Goal: Task Accomplishment & Management: Use online tool/utility

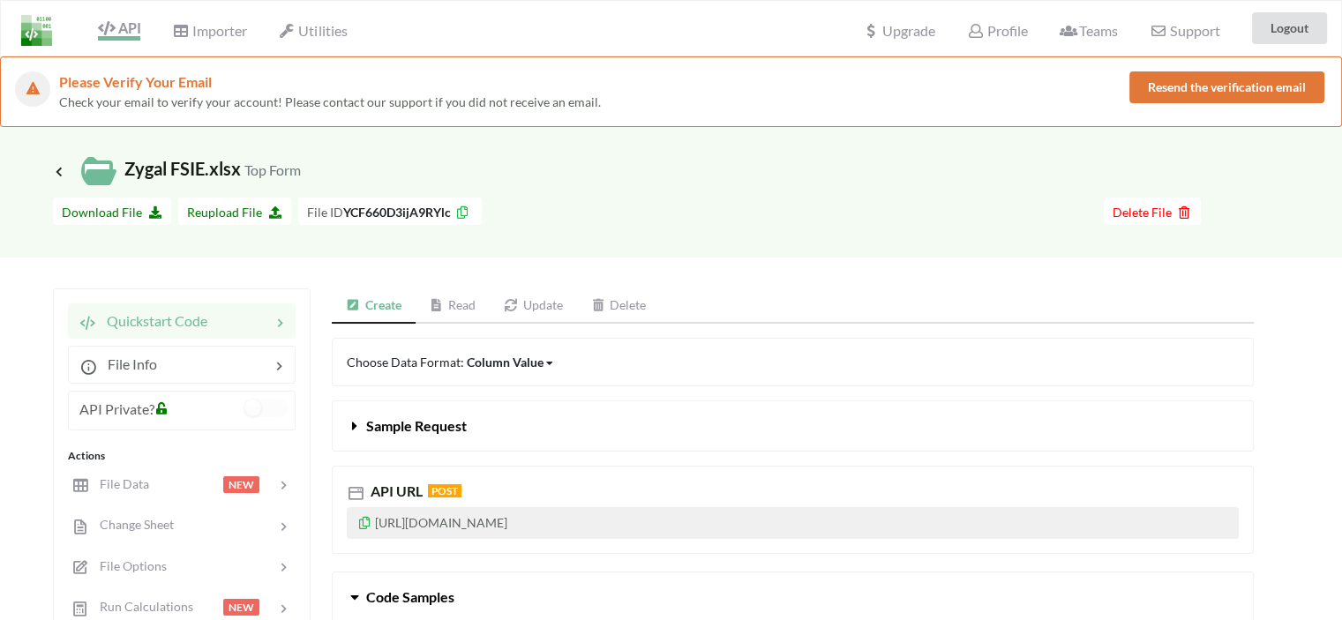
click at [129, 20] on span "API" at bounding box center [119, 29] width 42 height 21
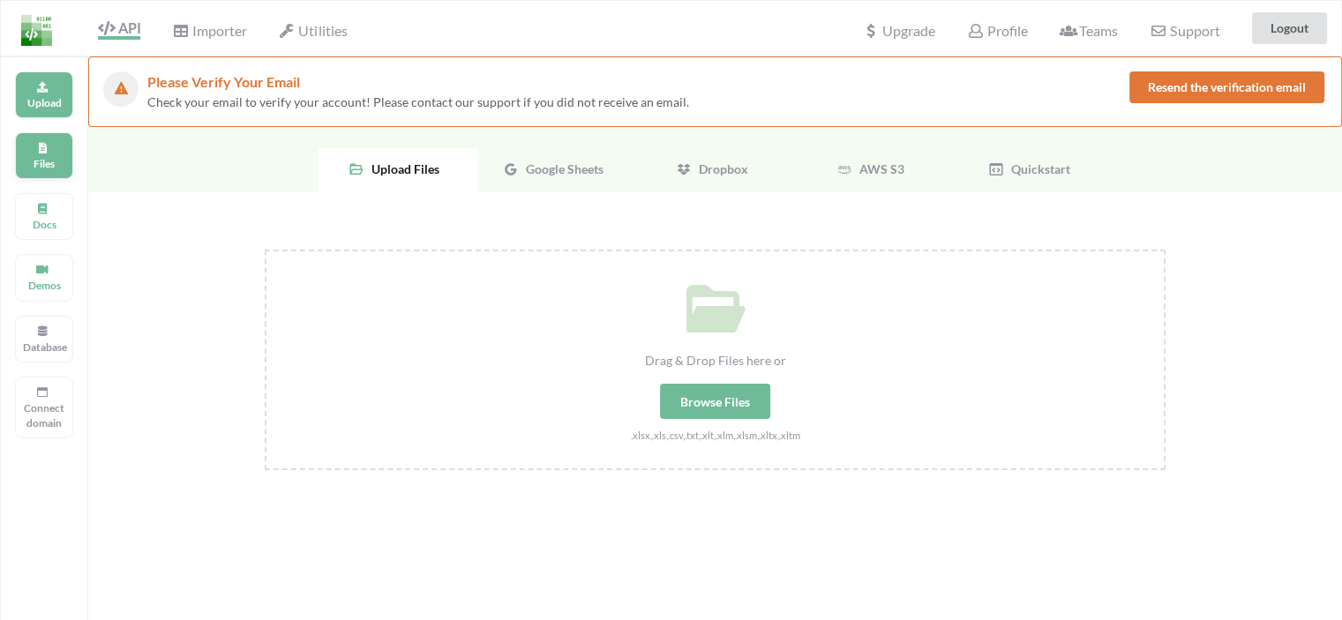
click at [39, 172] on div "Files" at bounding box center [44, 155] width 58 height 47
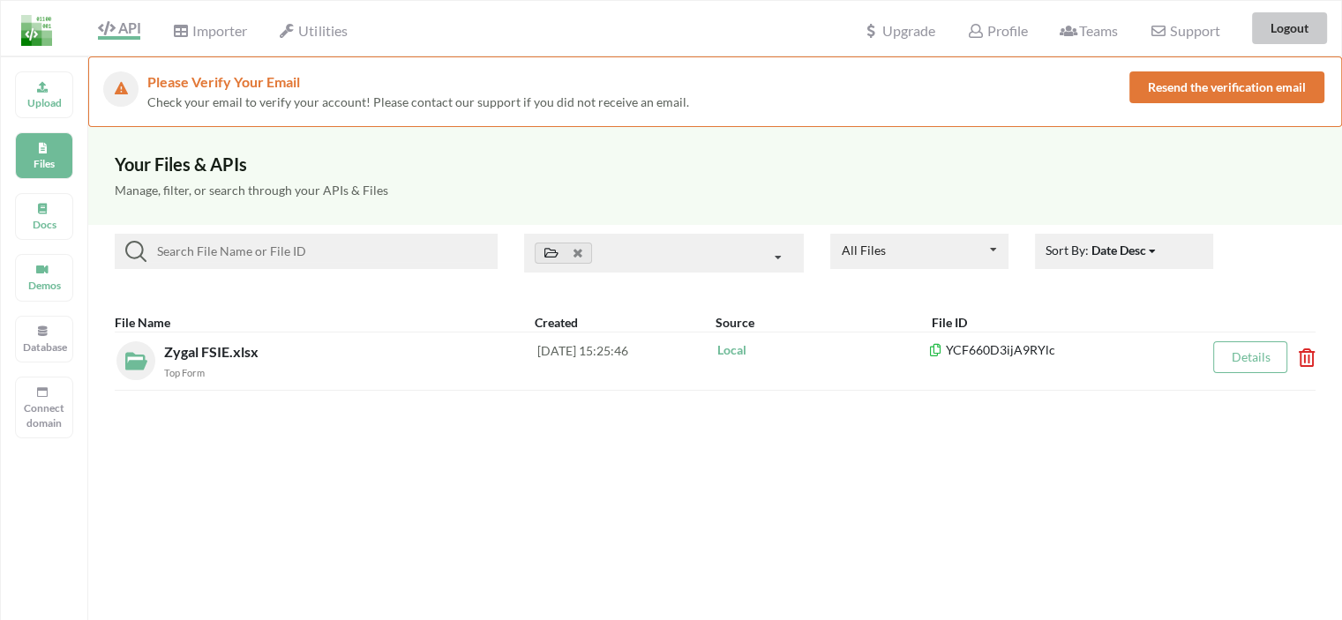
click at [1269, 21] on button "Logout" at bounding box center [1289, 28] width 75 height 32
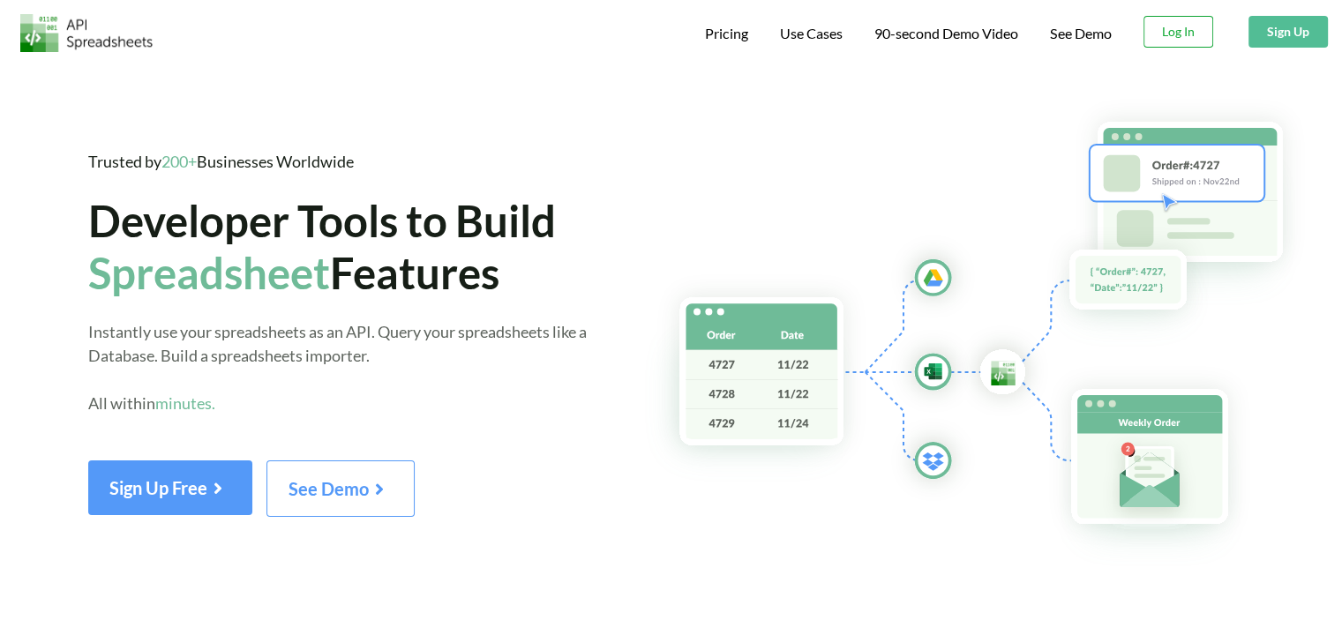
click at [1172, 38] on button "Log In" at bounding box center [1178, 32] width 70 height 32
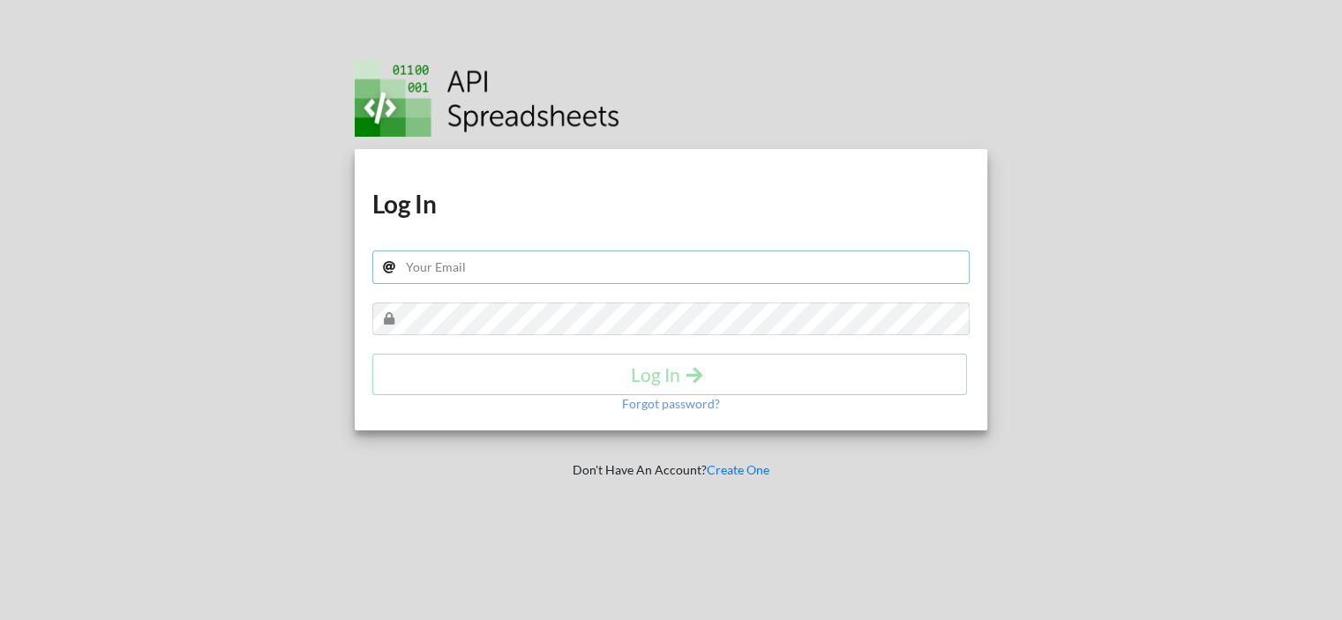
click at [416, 272] on input "text" at bounding box center [671, 268] width 598 height 34
paste input "[EMAIL_ADDRESS][DOMAIN_NAME]"
type input "[EMAIL_ADDRESS][DOMAIN_NAME]"
click at [609, 371] on h4 "Log In" at bounding box center [670, 374] width 558 height 22
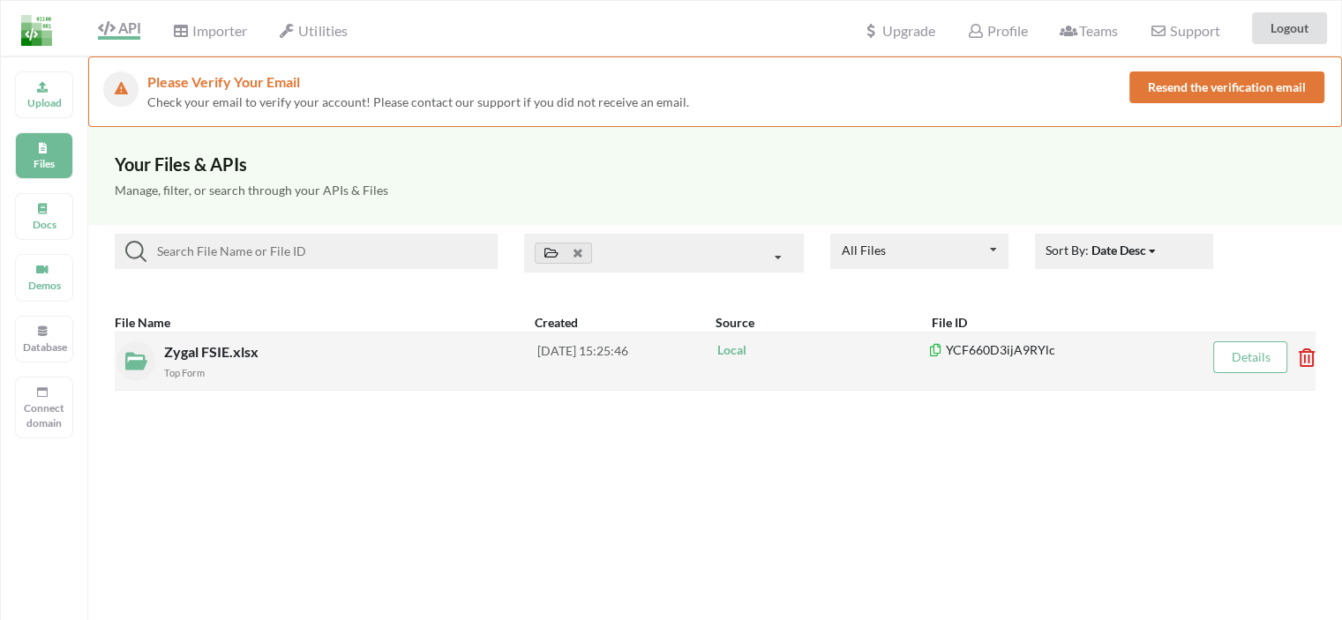
click at [215, 349] on span "Zygal FSIE.xlsx" at bounding box center [213, 351] width 98 height 17
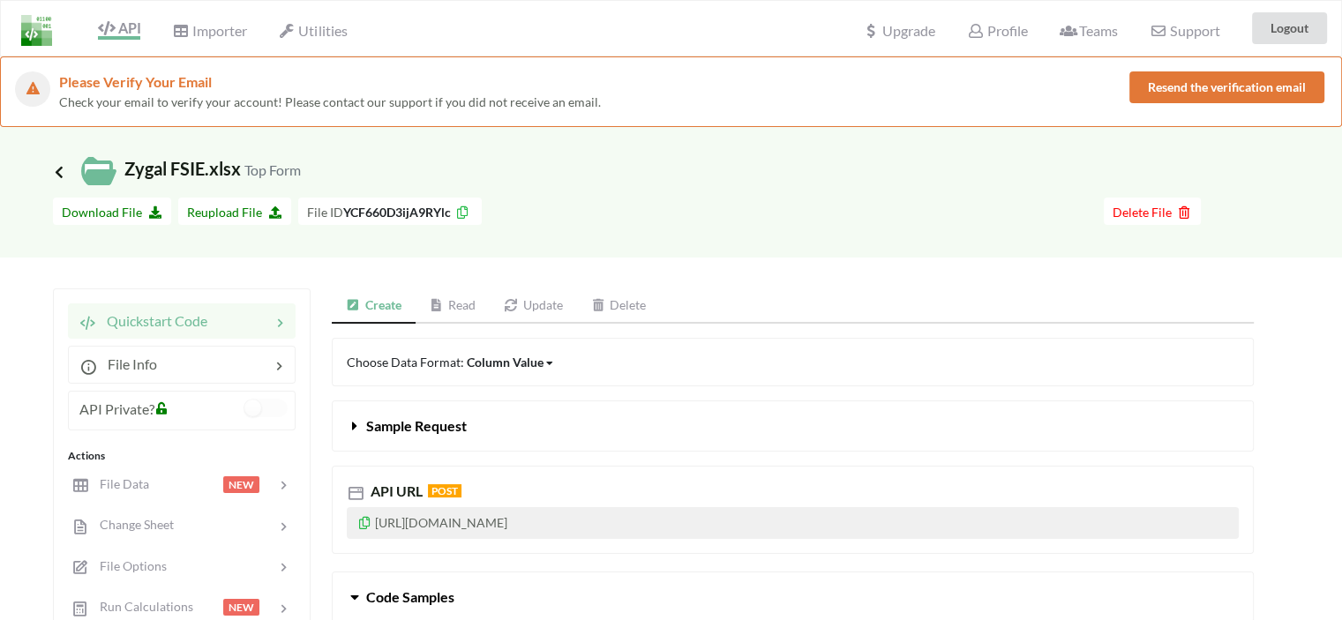
click at [51, 172] on icon at bounding box center [59, 171] width 16 height 14
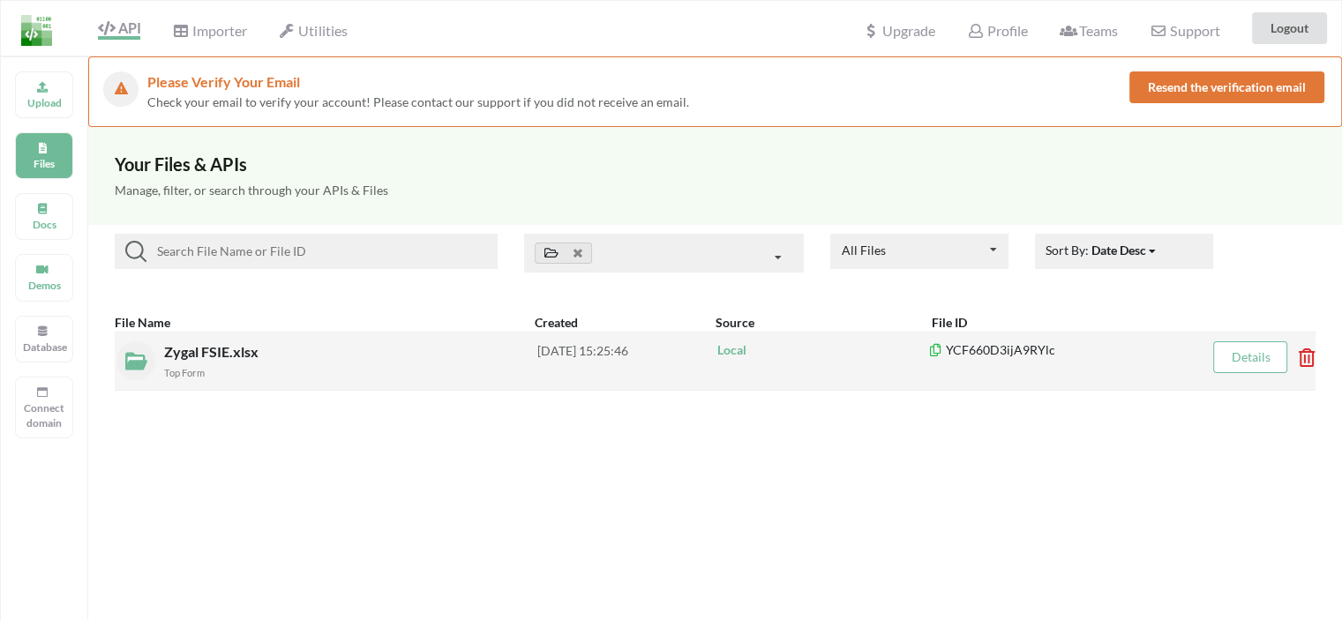
click at [233, 350] on span "Zygal FSIE.xlsx" at bounding box center [213, 351] width 98 height 17
